Goal: Navigation & Orientation: Find specific page/section

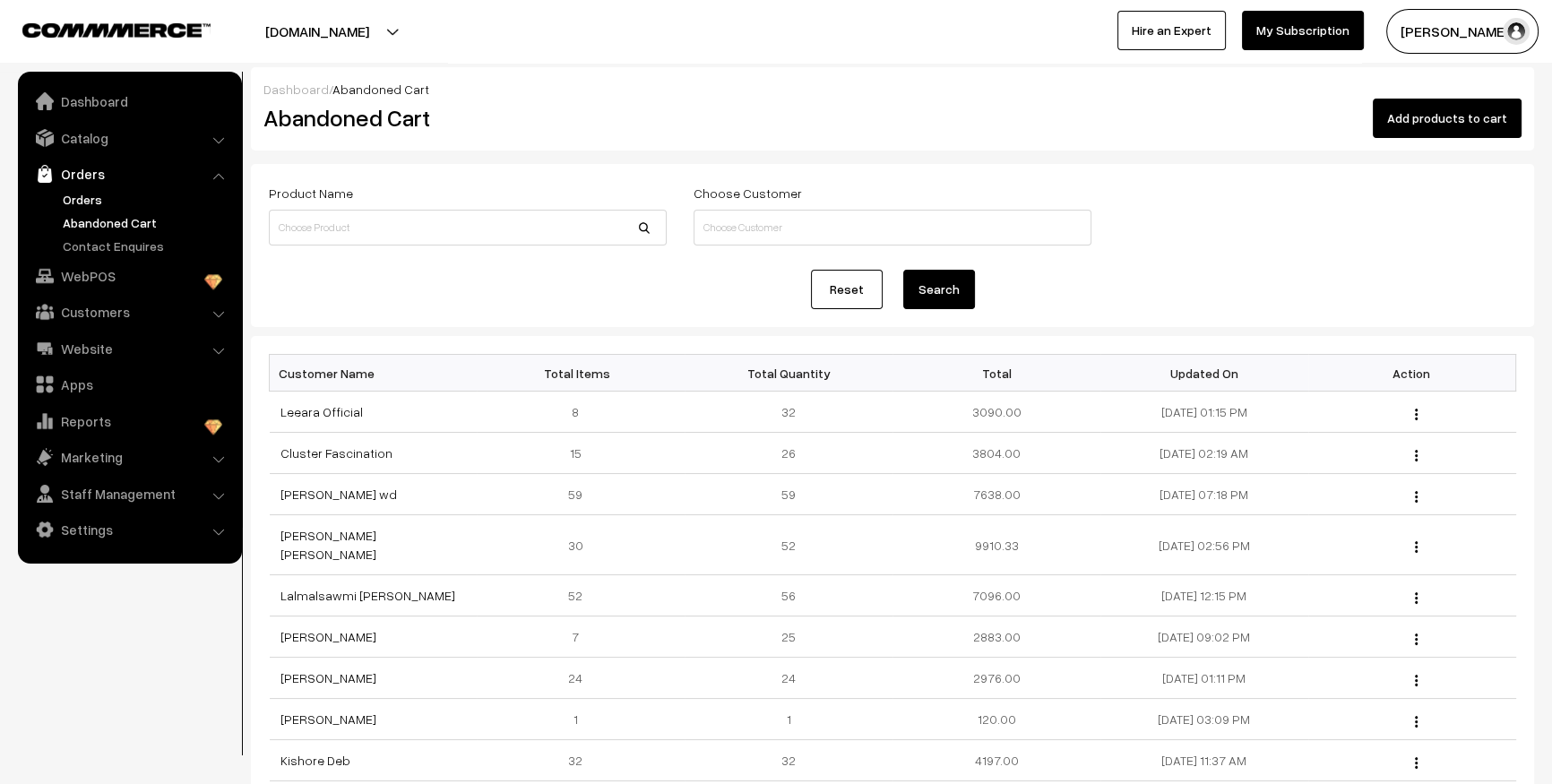
click at [91, 200] on link "Orders" at bounding box center [147, 199] width 178 height 18
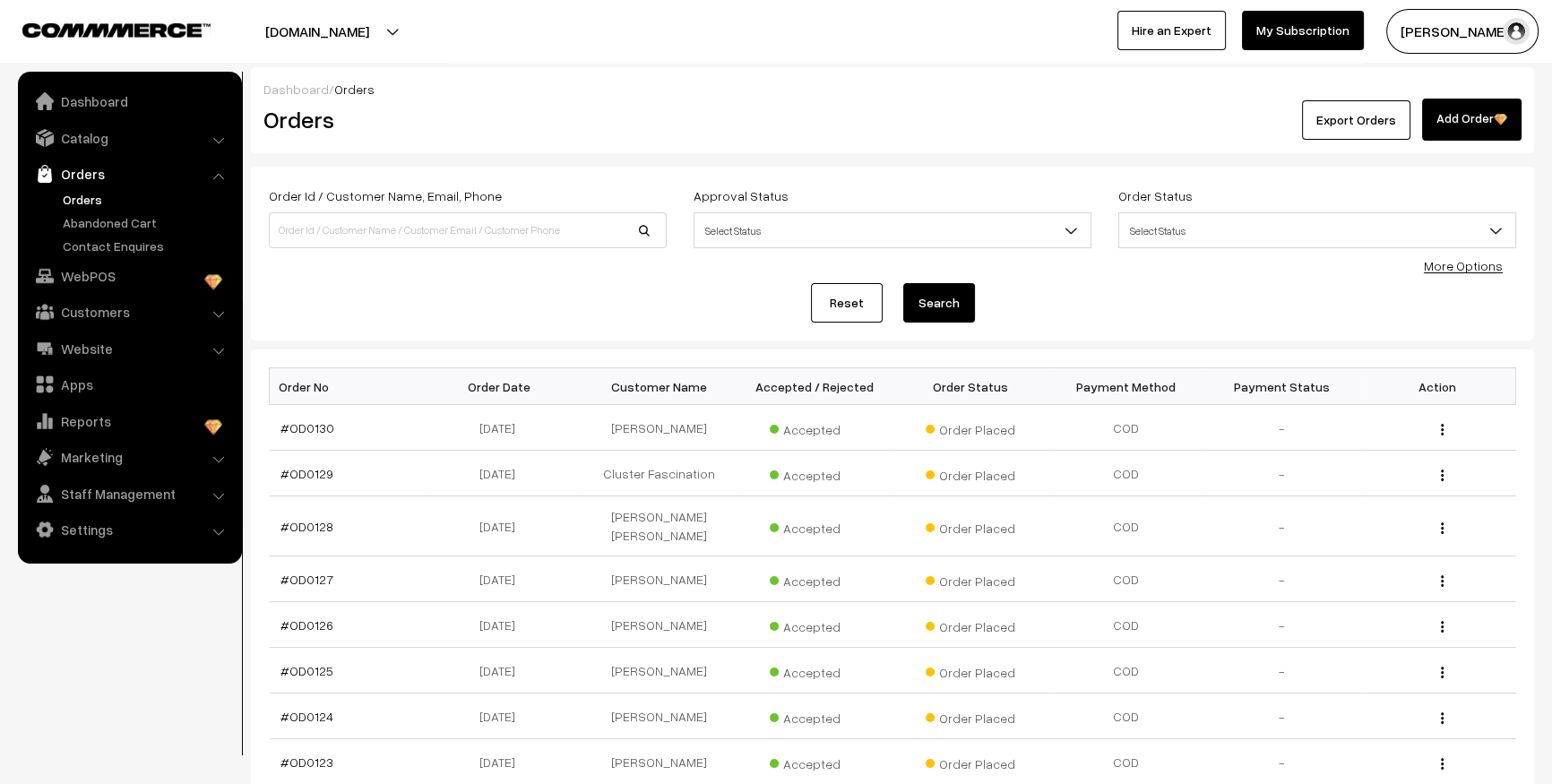
click at [104, 225] on link "Abandoned Cart" at bounding box center [147, 223] width 178 height 18
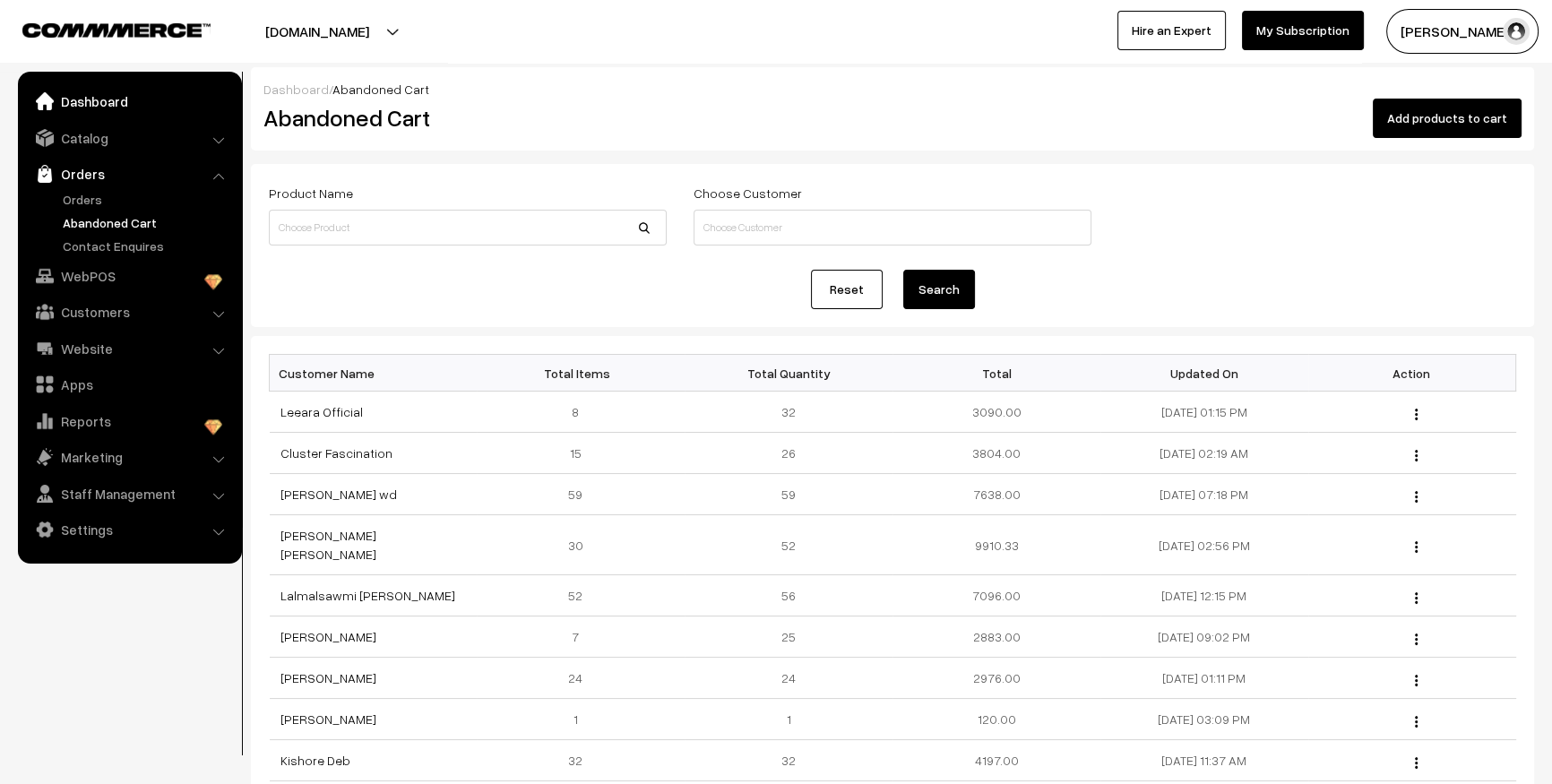
click at [108, 108] on link "Dashboard" at bounding box center [129, 101] width 214 height 32
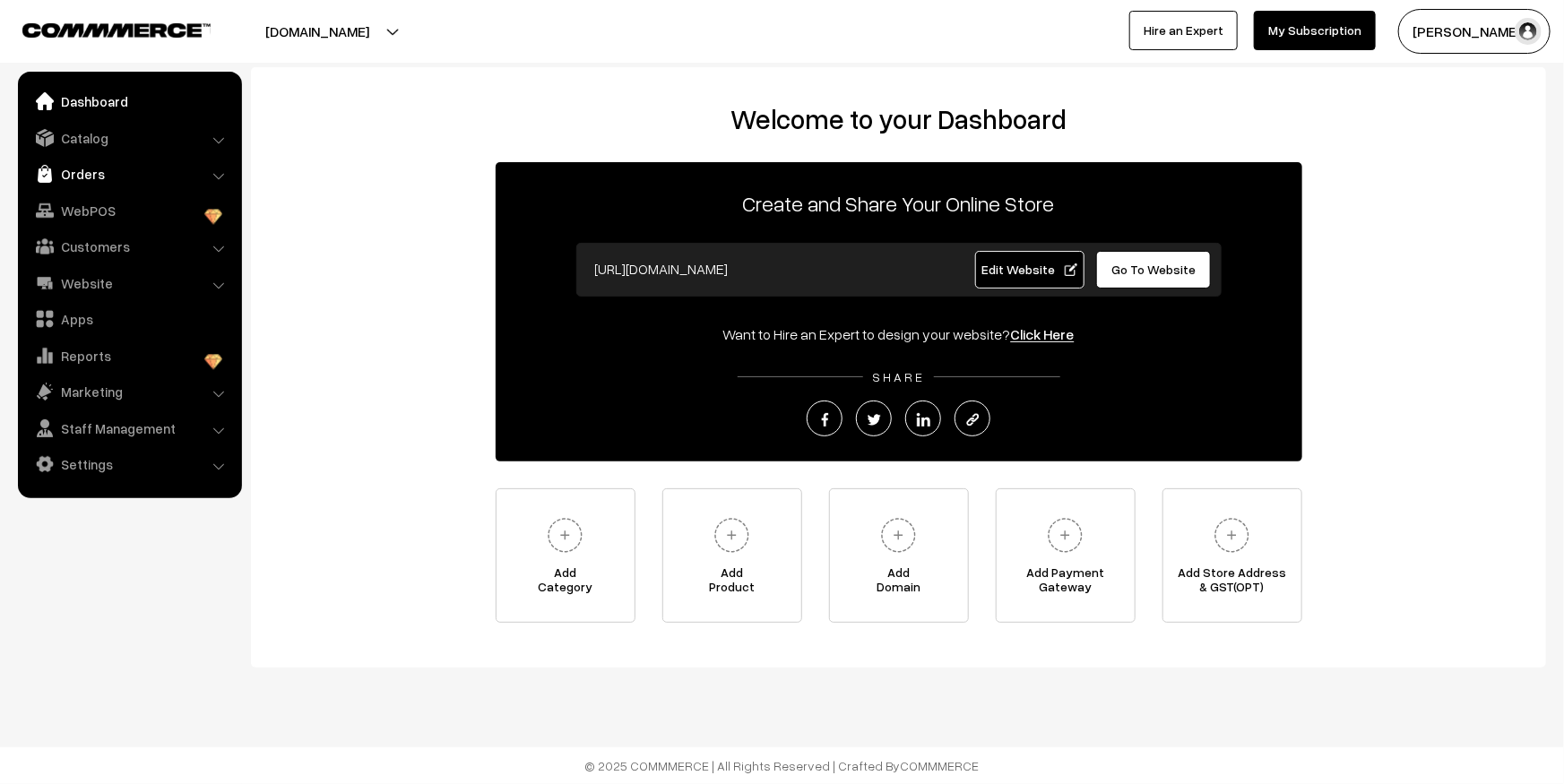
click at [94, 170] on link "Orders" at bounding box center [129, 174] width 214 height 32
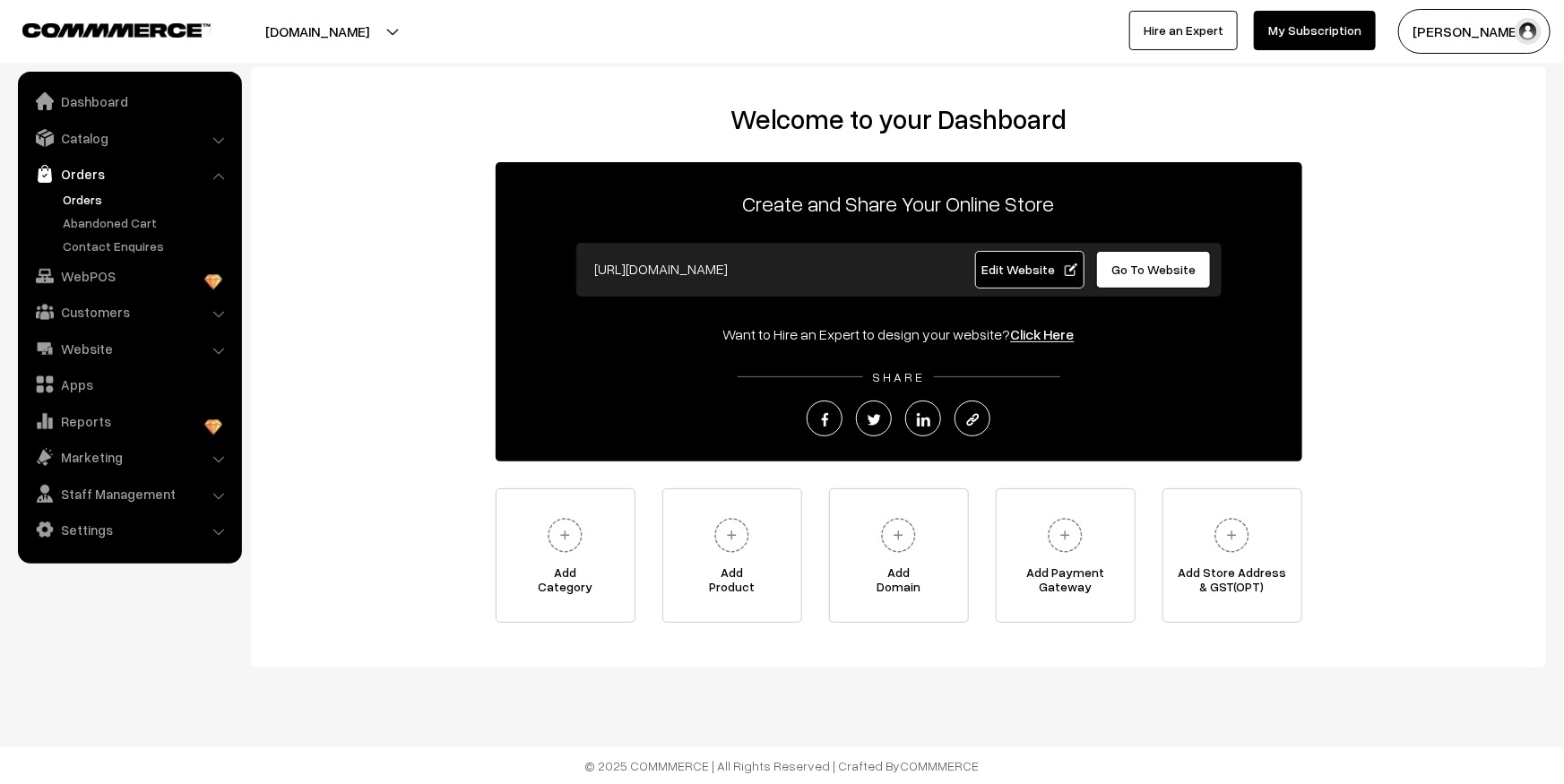
click at [85, 198] on link "Orders" at bounding box center [147, 199] width 178 height 18
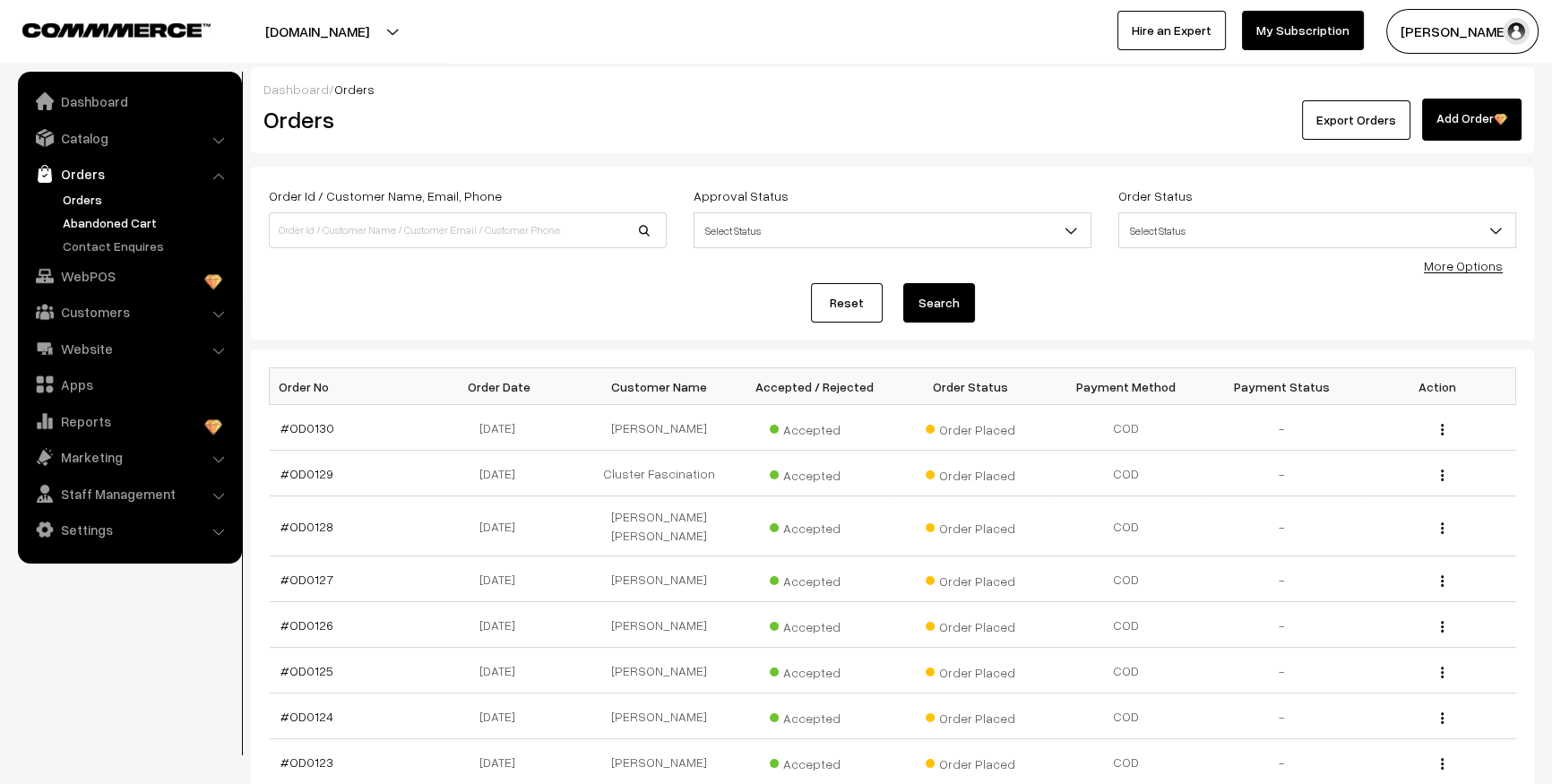
click at [98, 219] on link "Abandoned Cart" at bounding box center [147, 223] width 178 height 18
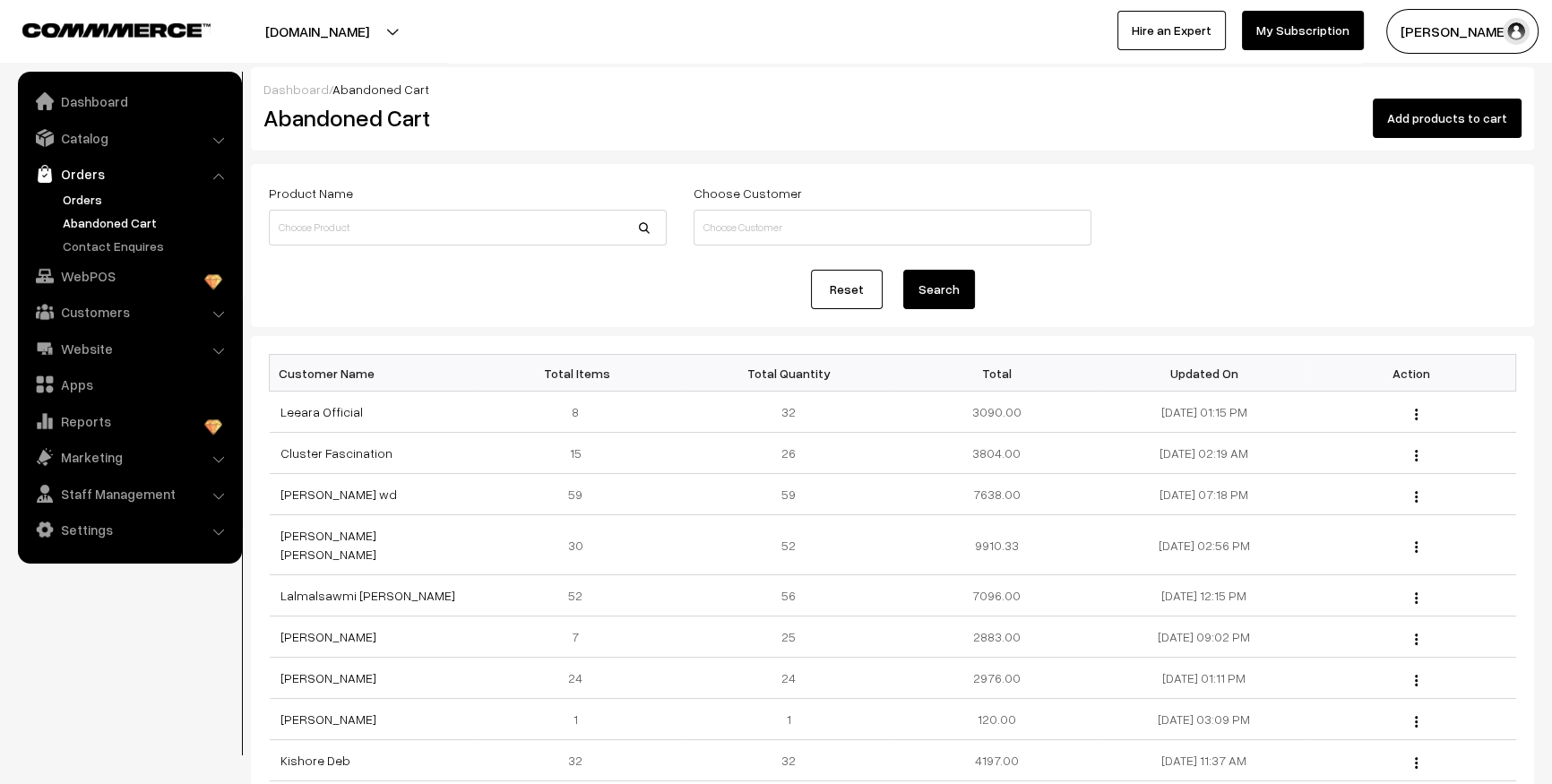
click at [96, 190] on link "Orders" at bounding box center [147, 199] width 178 height 18
